Goal: Find specific page/section: Find specific page/section

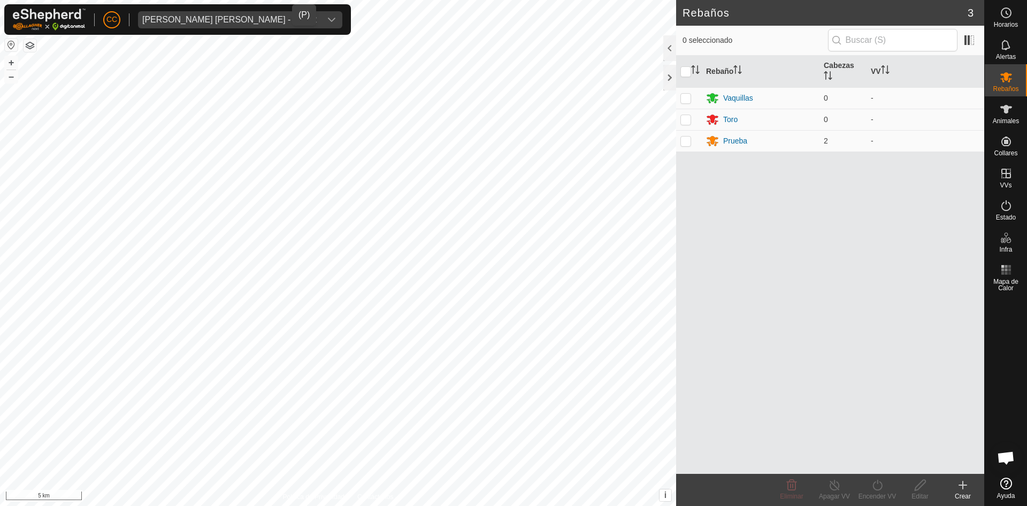
click at [193, 22] on div "[PERSON_NAME] [PERSON_NAME] - 20662" at bounding box center [229, 20] width 174 height 9
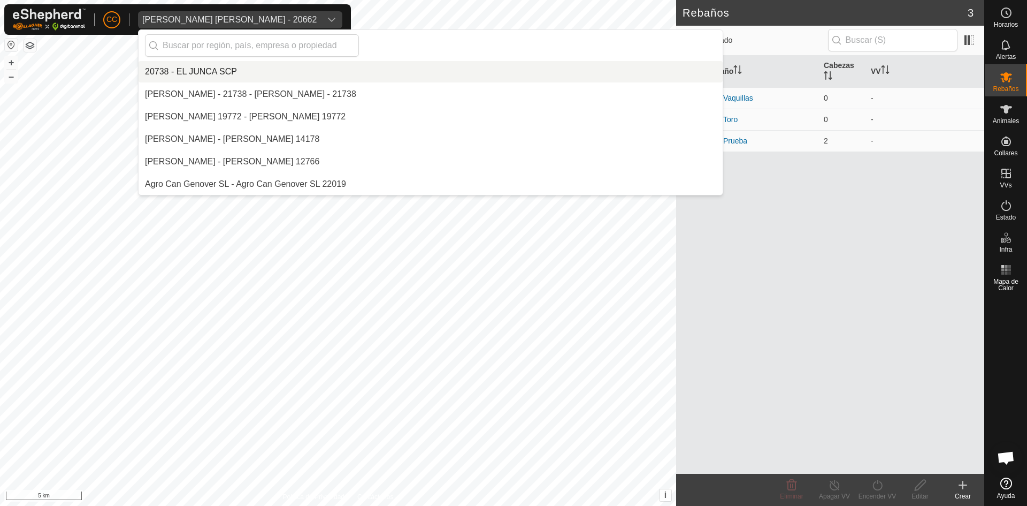
scroll to position [4943, 0]
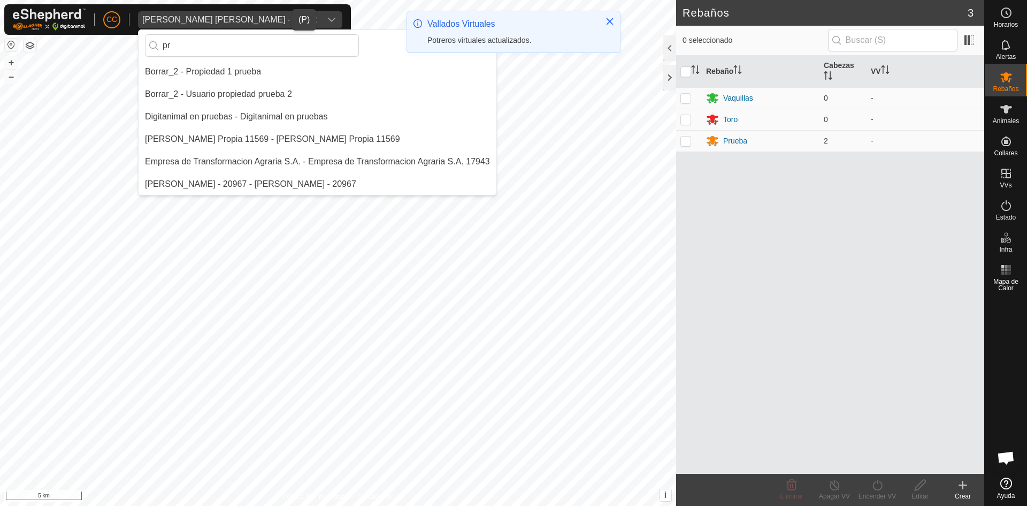
type input "p"
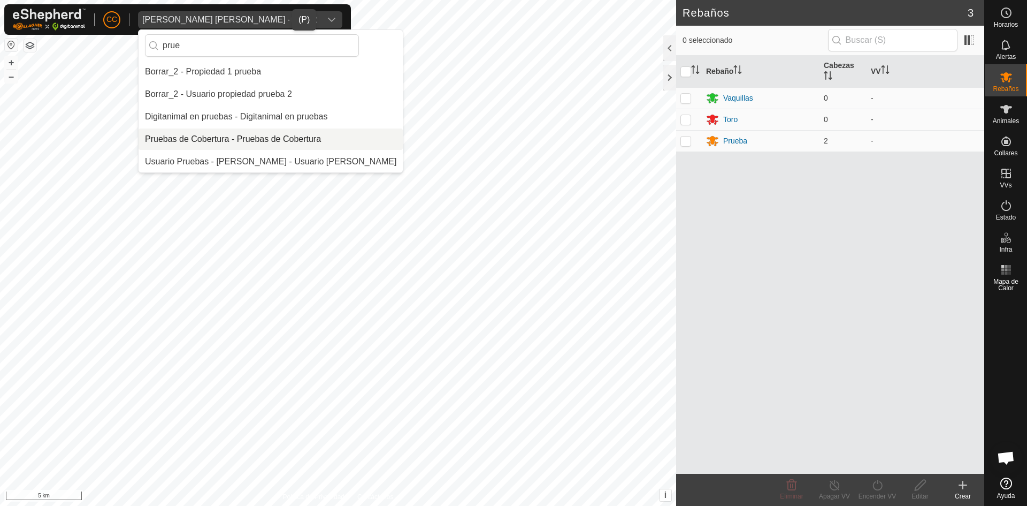
type input "prue"
click at [192, 132] on li "Pruebas de Cobertura - Pruebas de Cobertura" at bounding box center [271, 138] width 264 height 21
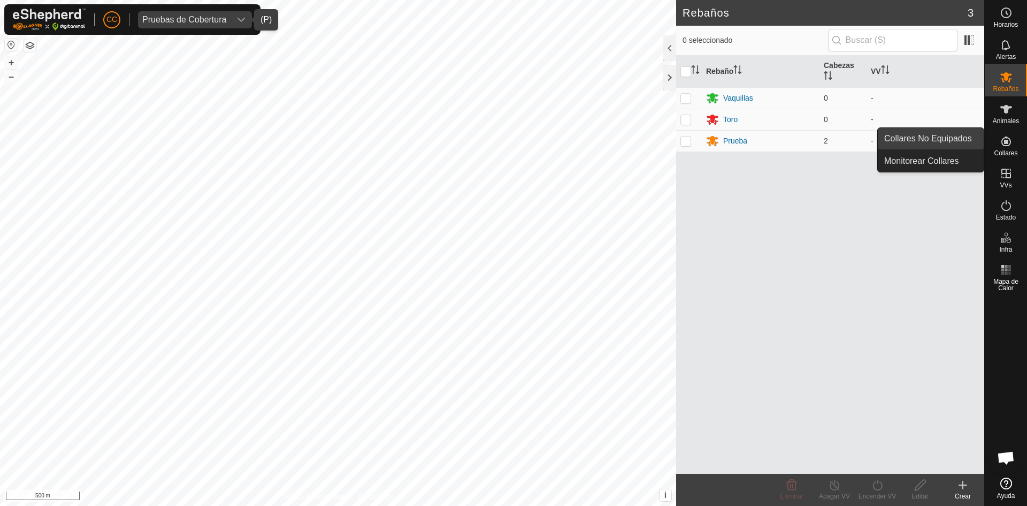
drag, startPoint x: 982, startPoint y: 145, endPoint x: 964, endPoint y: 140, distance: 19.0
click at [964, 140] on link "Collares No Equipados" at bounding box center [931, 138] width 106 height 21
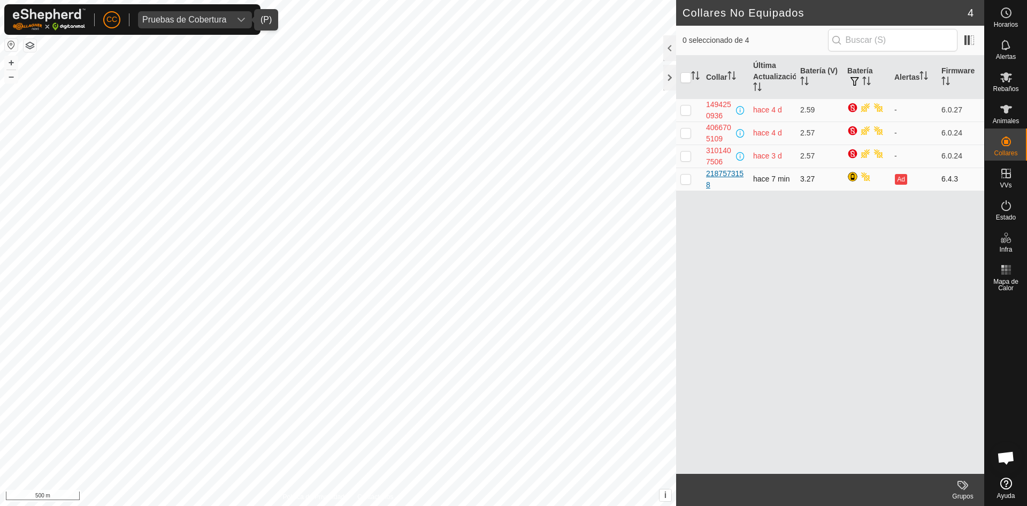
click at [709, 179] on div "2187573158" at bounding box center [725, 179] width 39 height 22
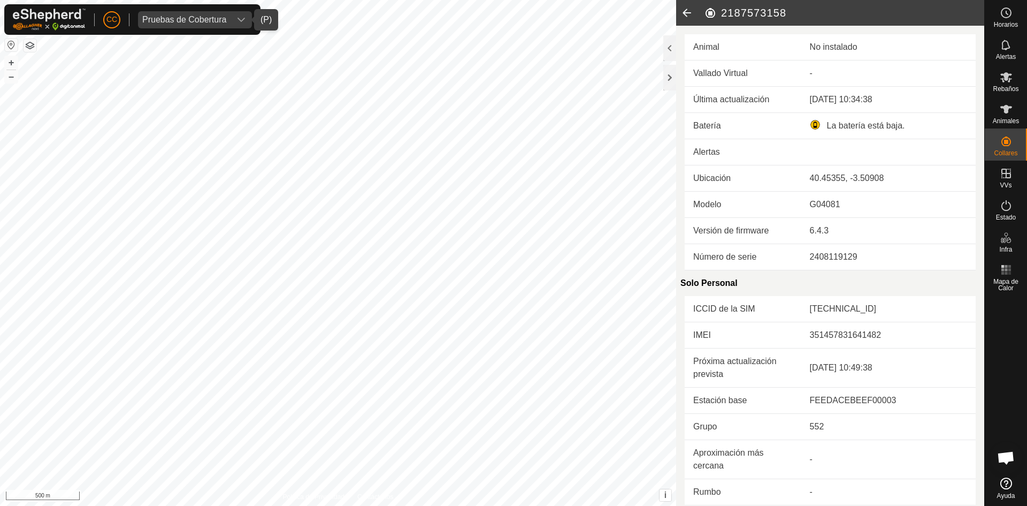
click at [684, 10] on icon at bounding box center [686, 13] width 21 height 26
